Goal: Register for event/course

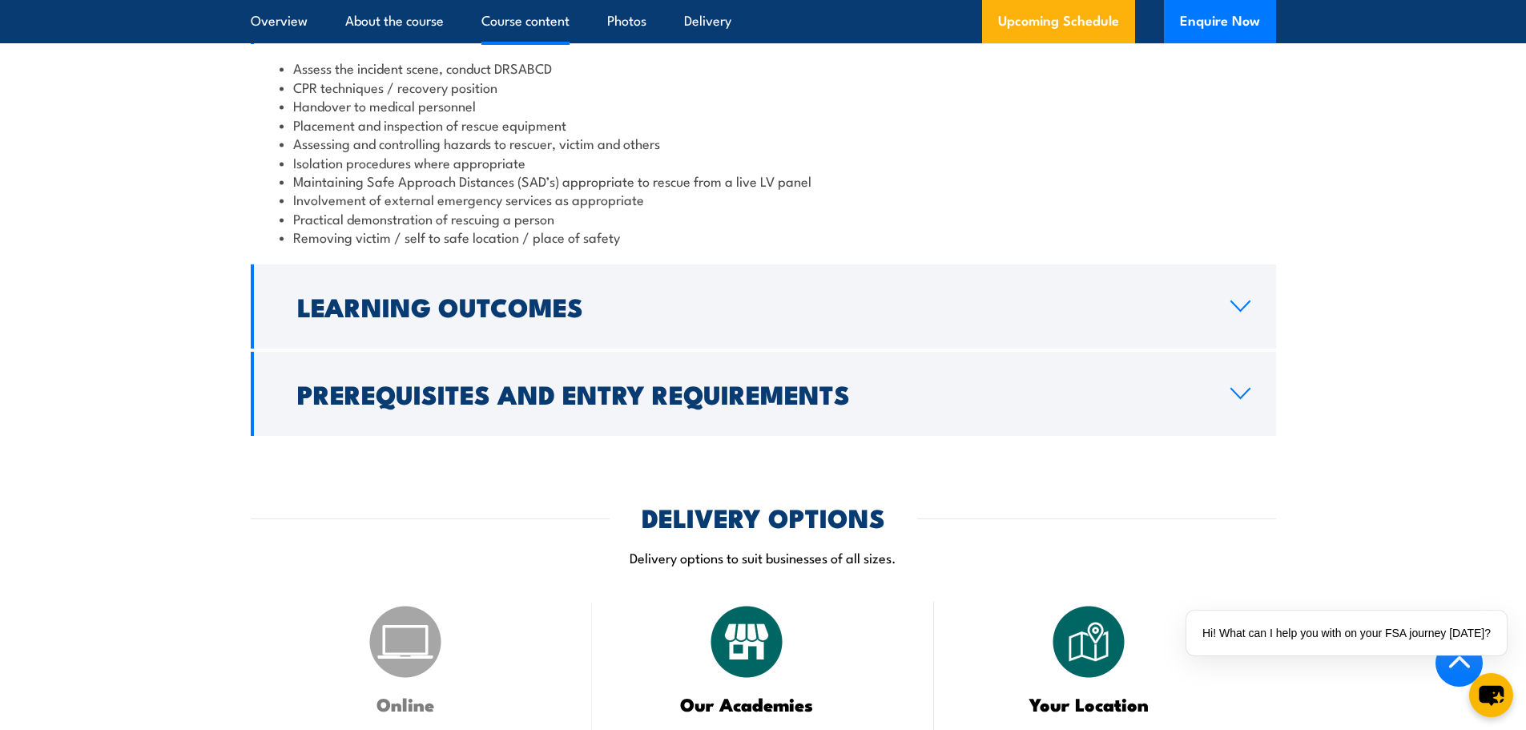
scroll to position [1682, 0]
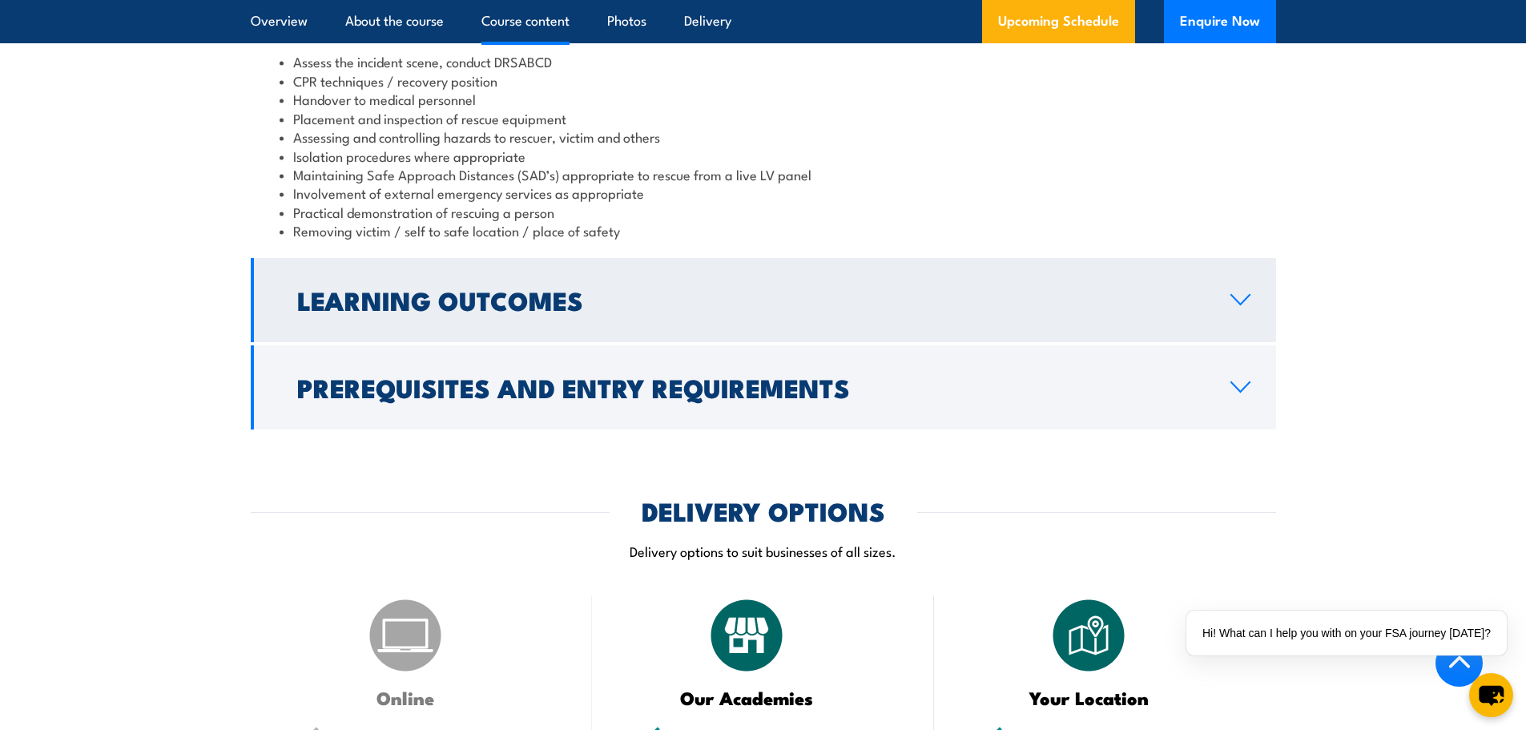
click at [832, 293] on link "Learning Outcomes" at bounding box center [763, 300] width 1025 height 84
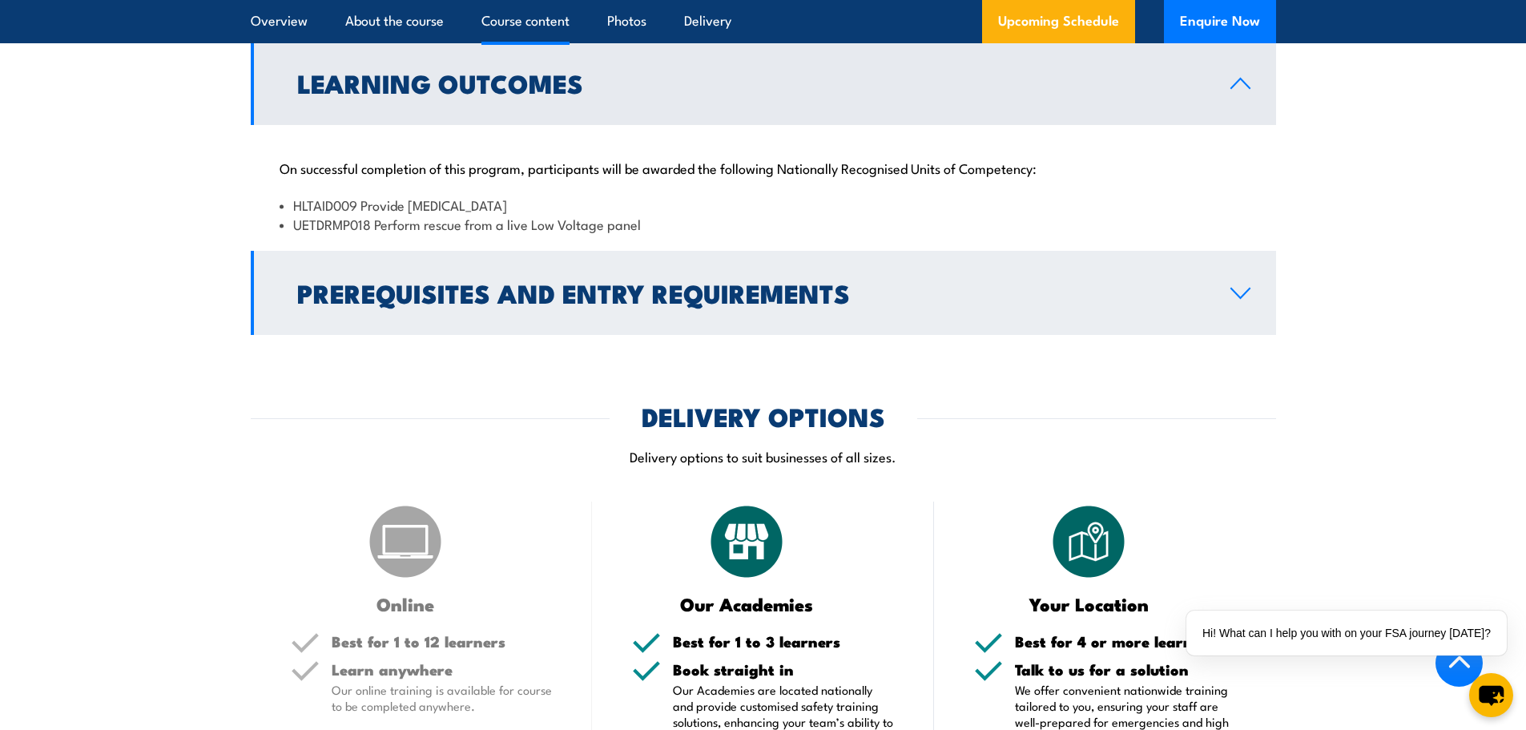
click at [993, 251] on link "Prerequisites and Entry Requirements" at bounding box center [763, 293] width 1025 height 84
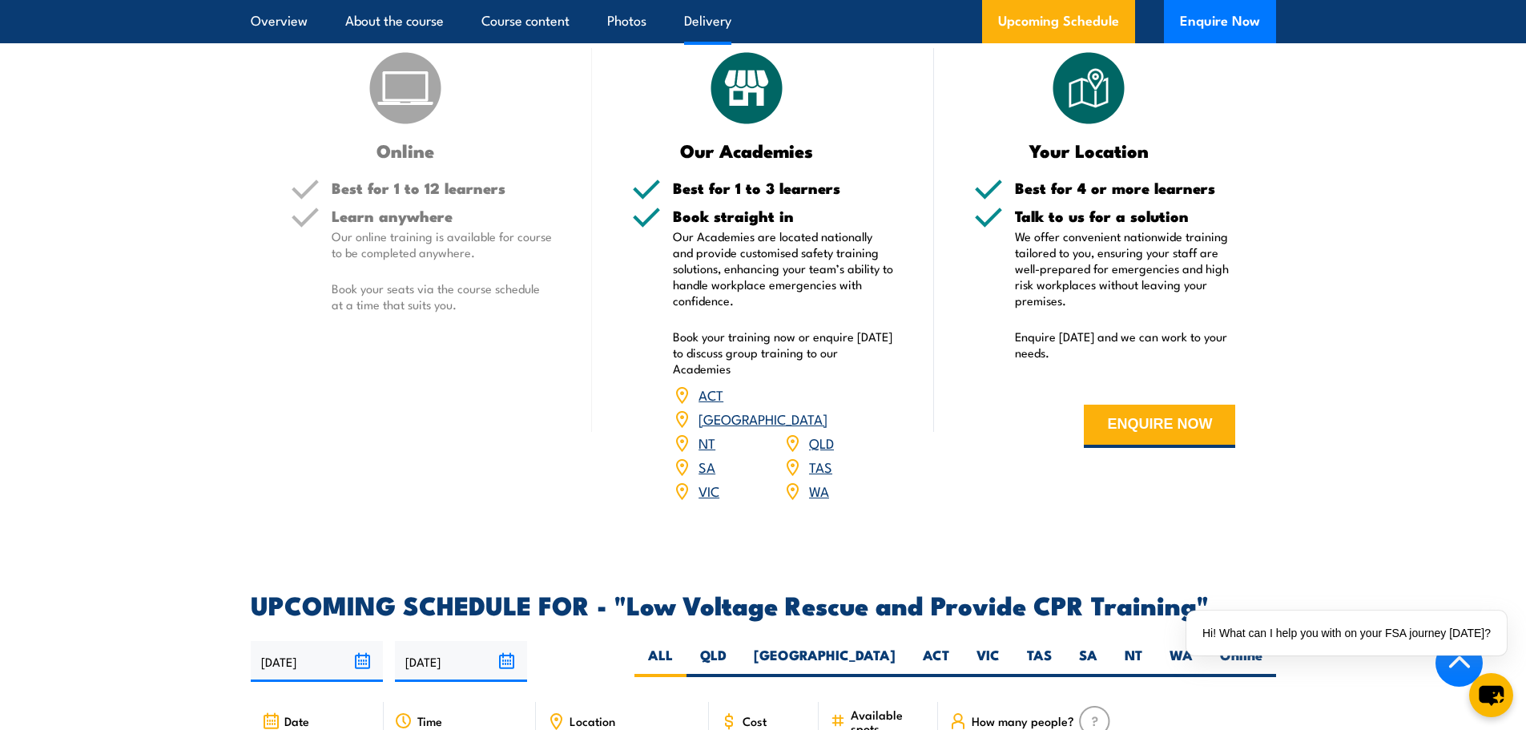
scroll to position [2083, 0]
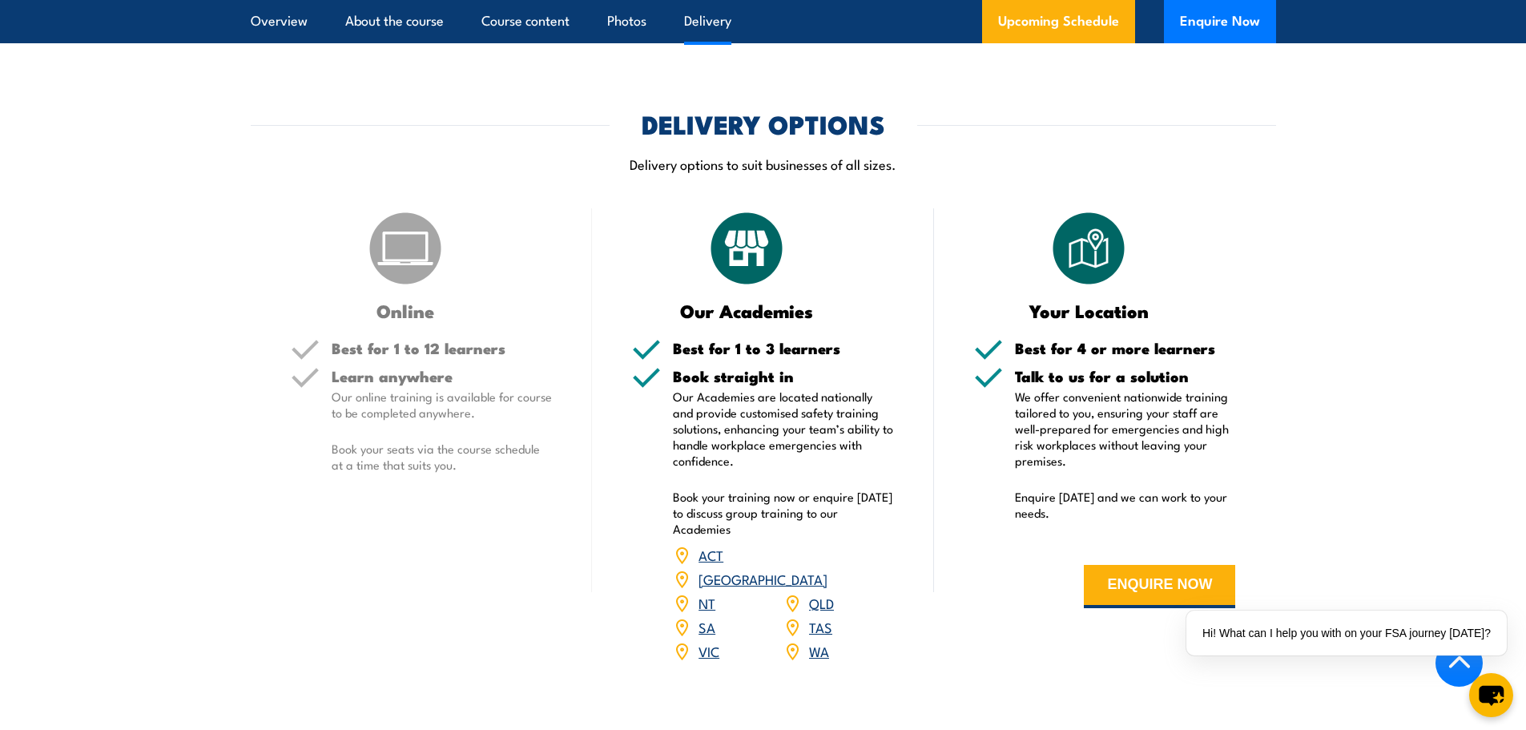
click at [705, 617] on link "SA" at bounding box center [707, 626] width 17 height 19
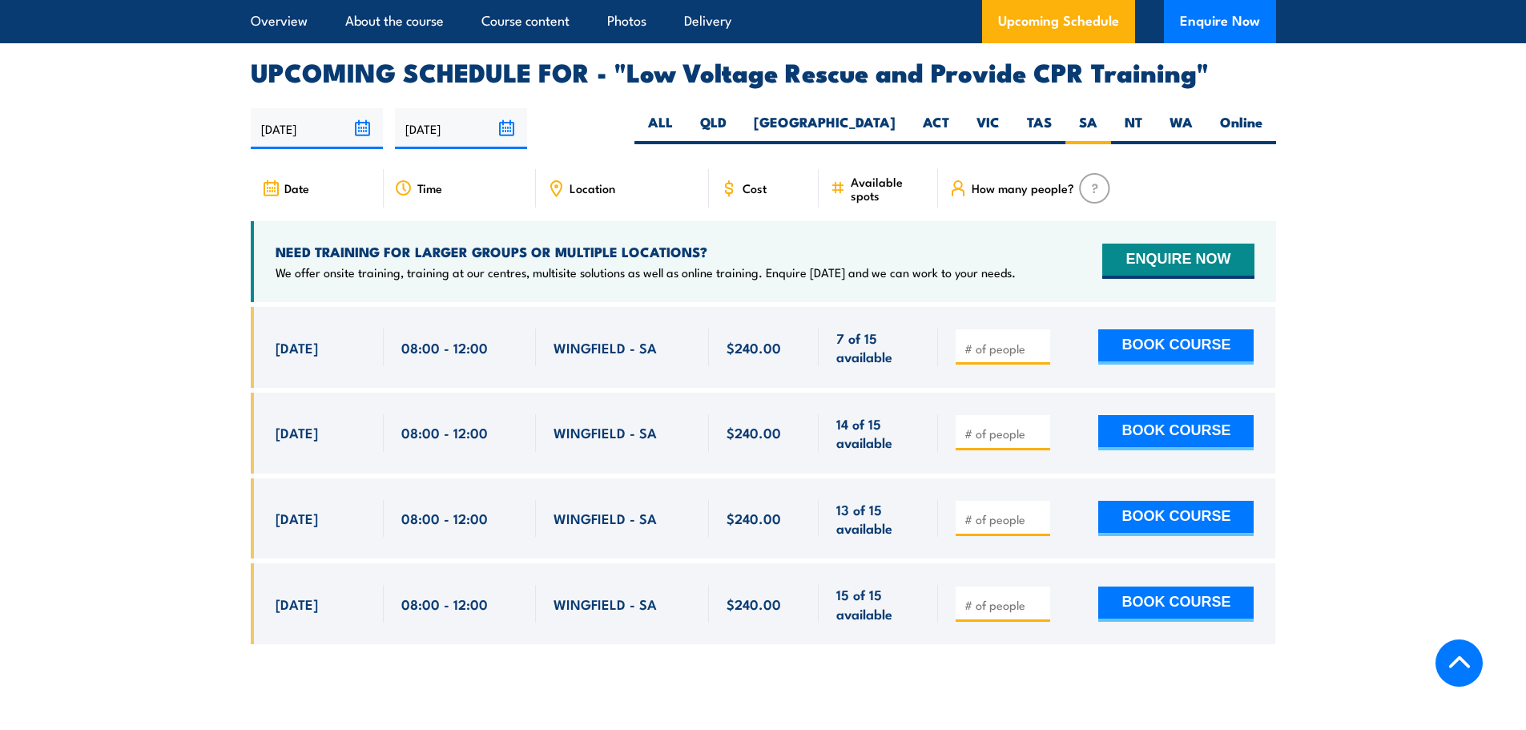
scroll to position [2776, 0]
